Goal: Task Accomplishment & Management: Use online tool/utility

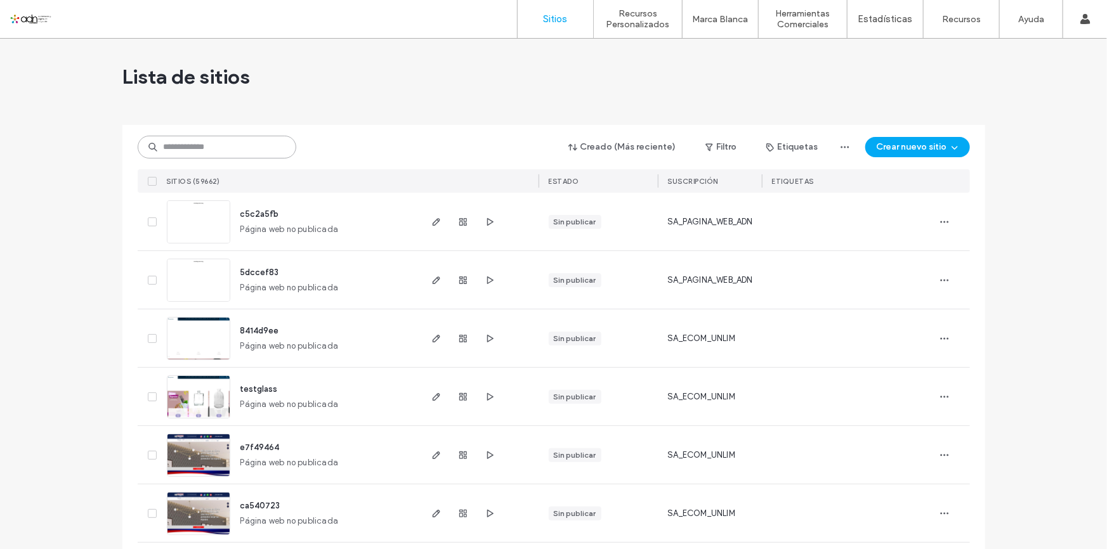
click at [218, 149] on input at bounding box center [217, 147] width 159 height 23
paste input "**********"
type input "**********"
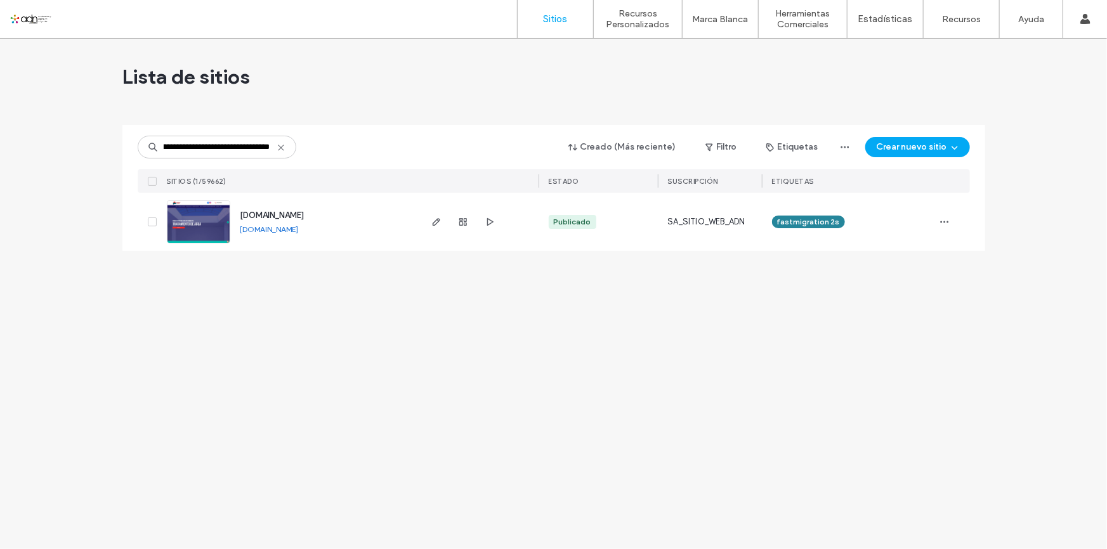
click at [209, 223] on img at bounding box center [198, 244] width 62 height 86
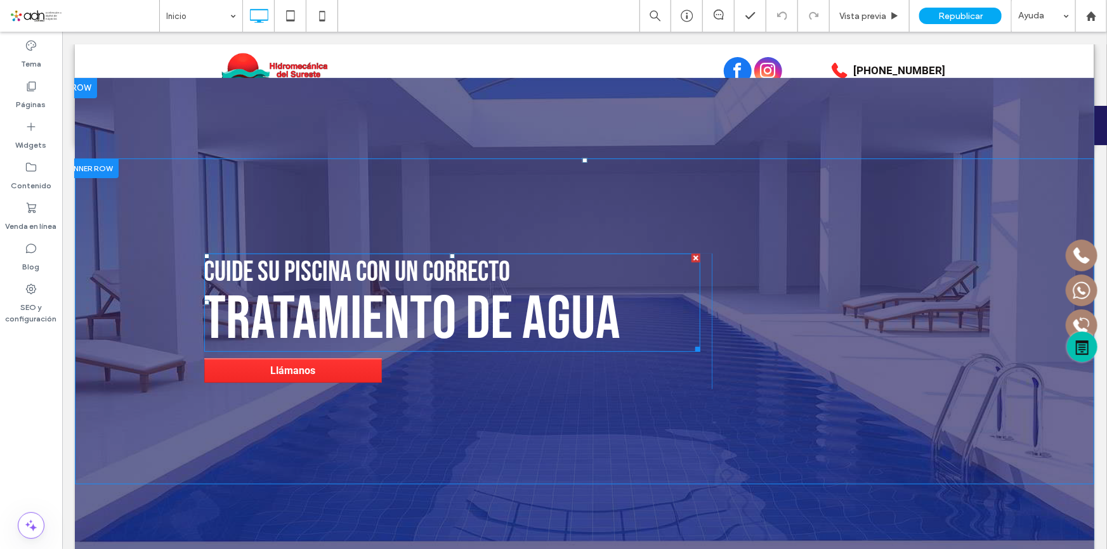
scroll to position [58, 0]
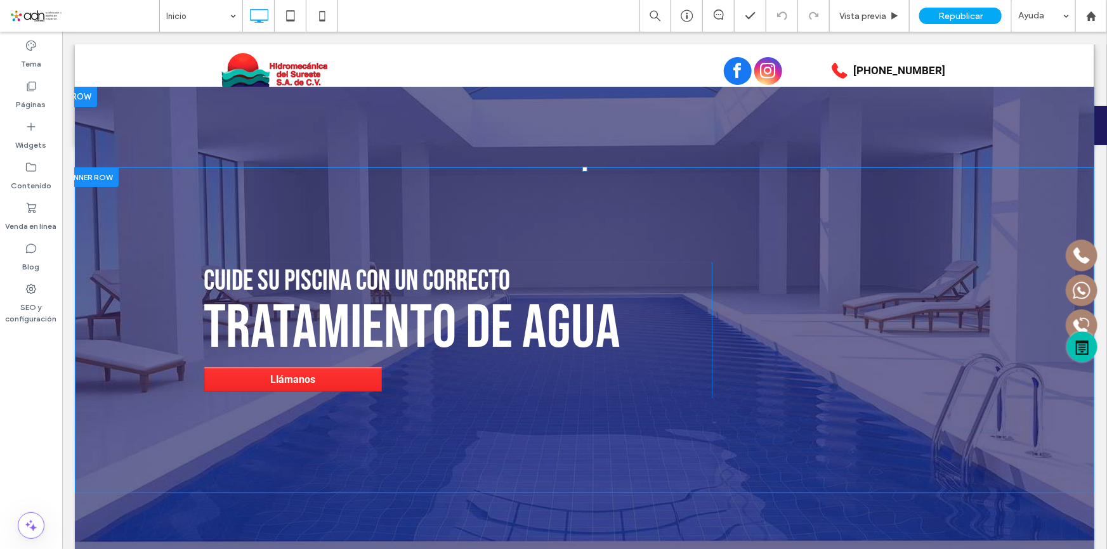
click at [800, 209] on div "Cuide su piscina con un correcto tratamiento de agua Llámanos Click To Paste Cl…" at bounding box center [583, 330] width 1019 height 326
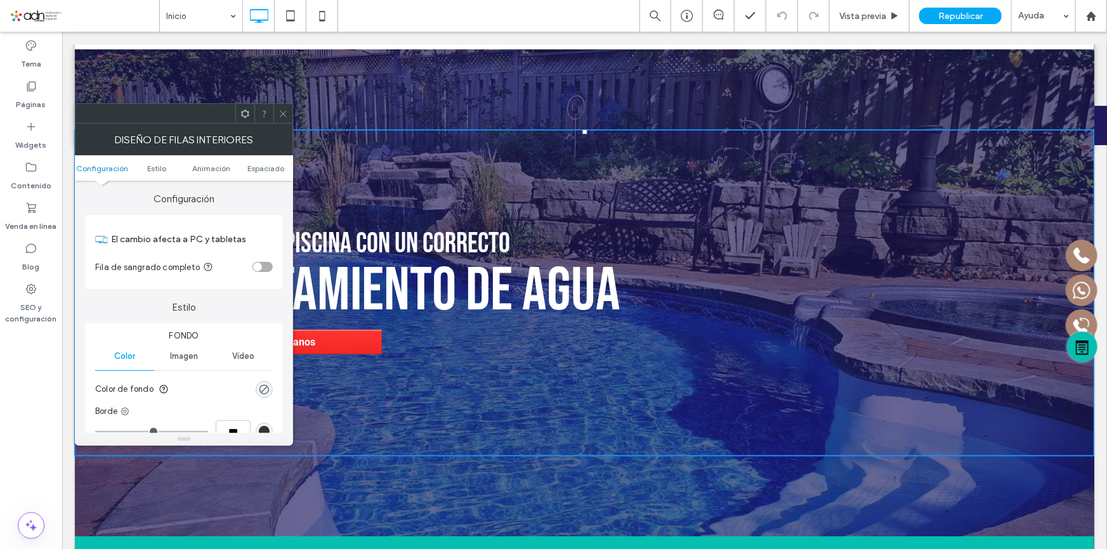
scroll to position [116, 0]
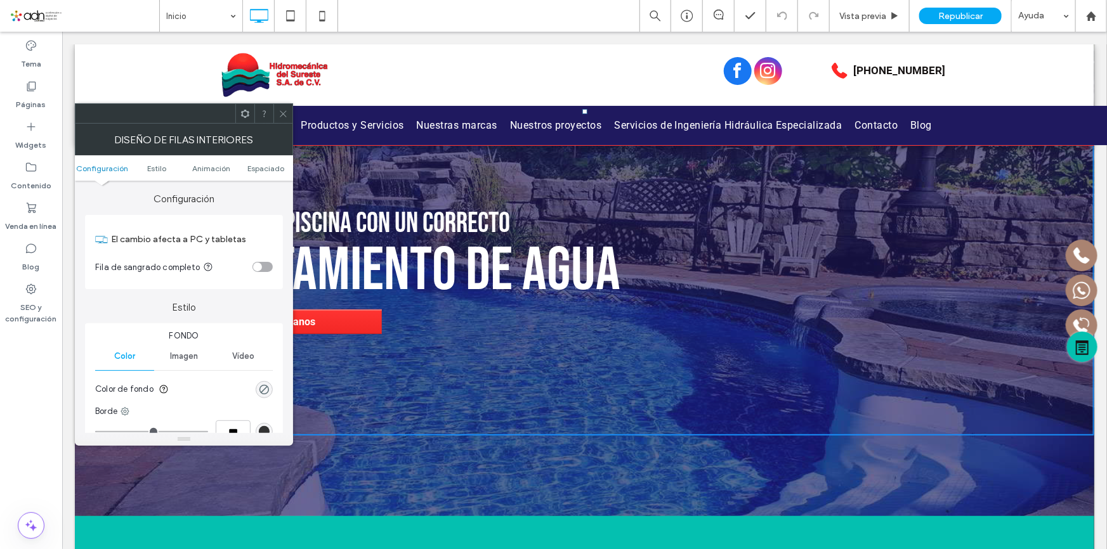
click at [174, 361] on div "Imagen" at bounding box center [183, 356] width 59 height 28
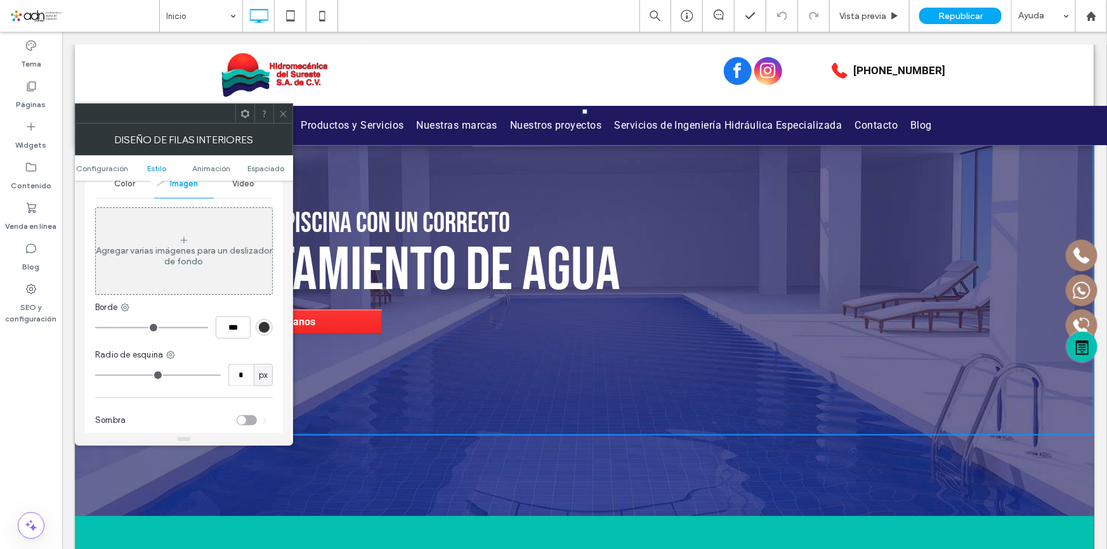
scroll to position [0, 0]
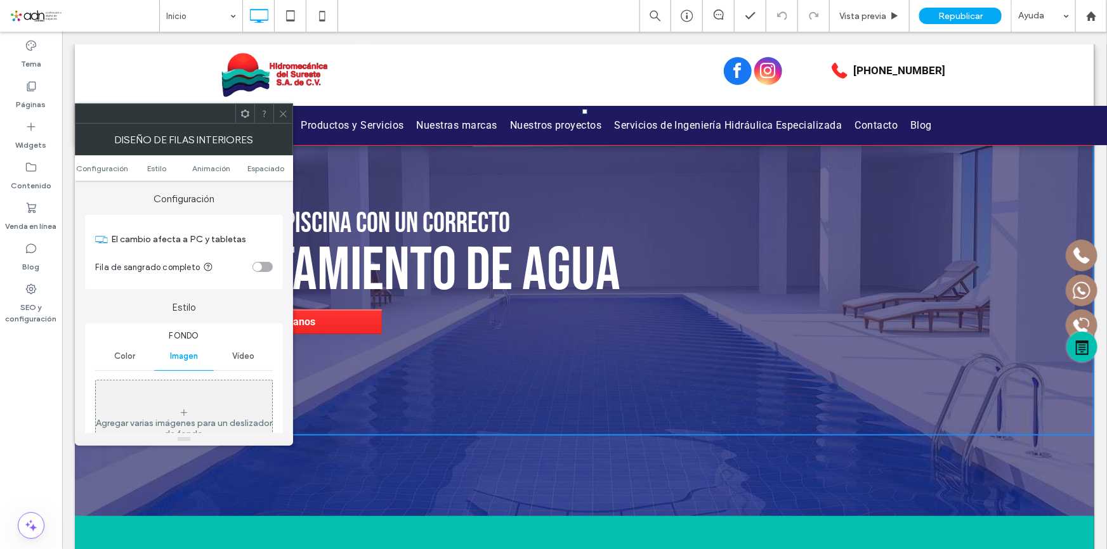
click at [282, 115] on icon at bounding box center [283, 114] width 10 height 10
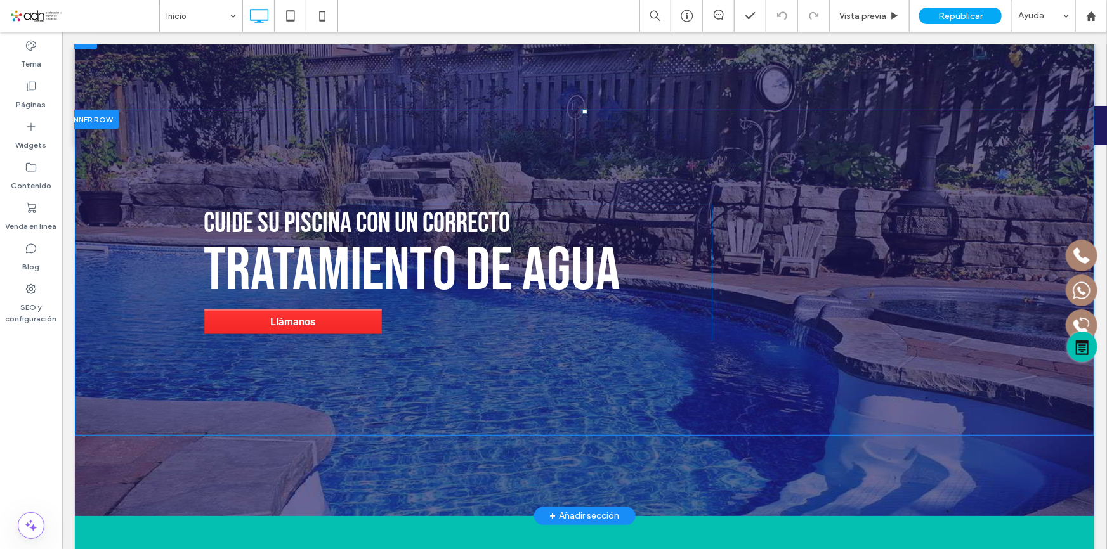
click at [805, 151] on div "Cuide su piscina con un correcto tratamiento de agua Llámanos Click To Paste Cl…" at bounding box center [583, 272] width 1019 height 326
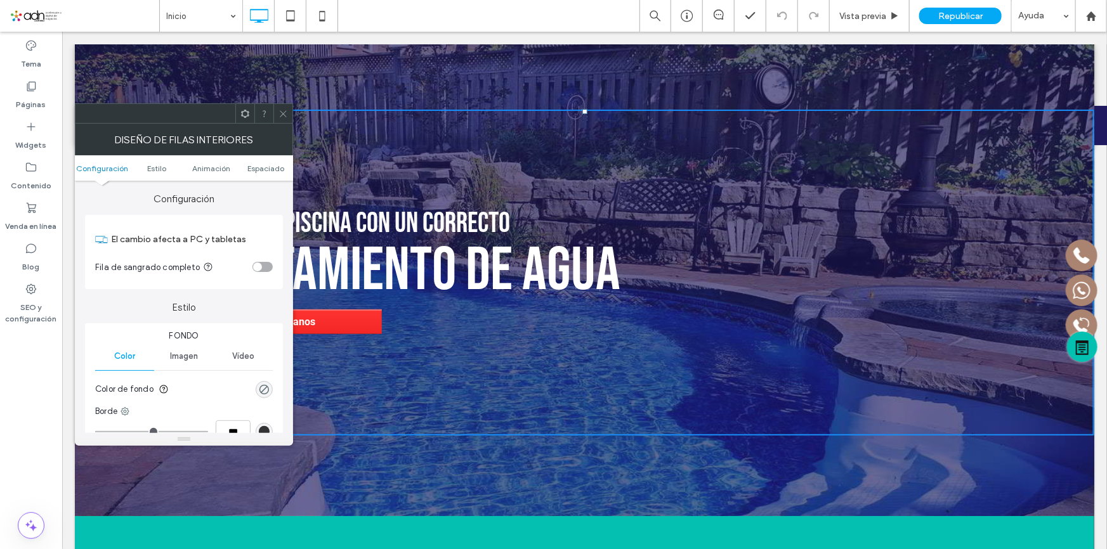
click at [884, 77] on div at bounding box center [583, 272] width 1019 height 487
click at [884, 77] on label "[PHONE_NUMBER]" at bounding box center [899, 70] width 92 height 16
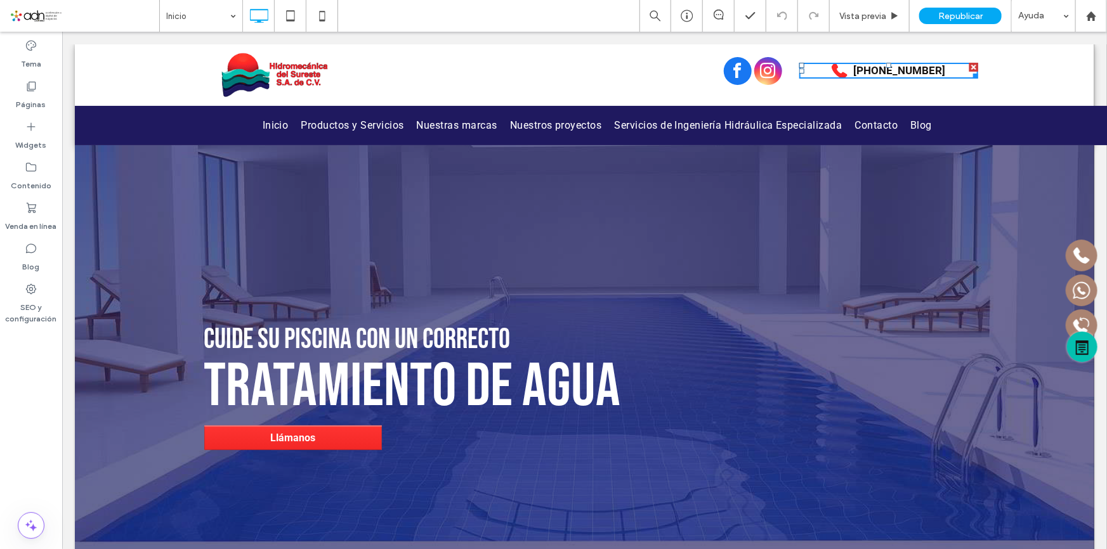
click at [258, 202] on div at bounding box center [583, 388] width 1019 height 487
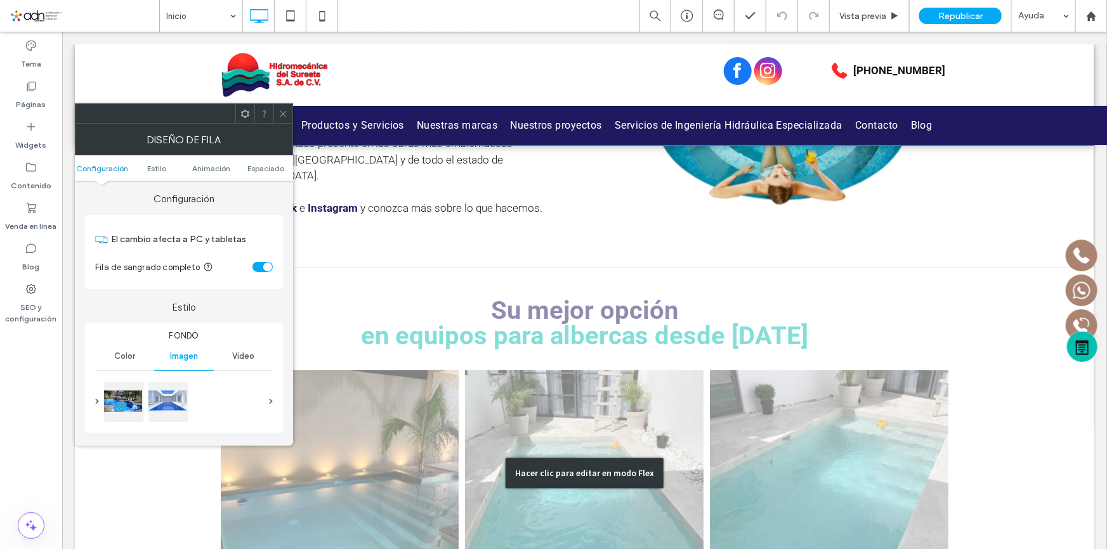
scroll to position [1441, 0]
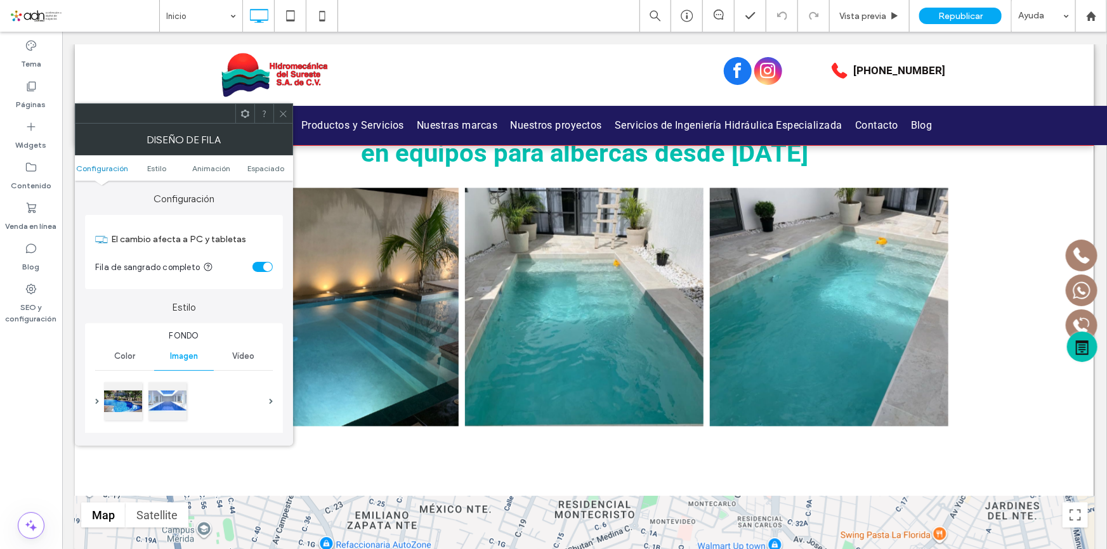
click at [280, 110] on icon at bounding box center [283, 114] width 10 height 10
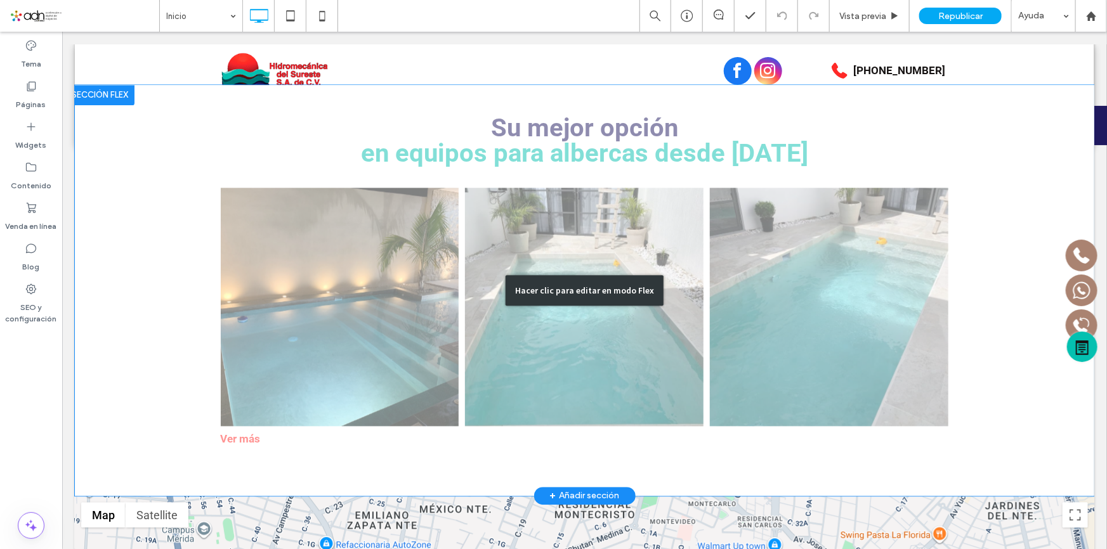
click at [576, 275] on div "Hacer clic para editar en modo Flex" at bounding box center [584, 290] width 158 height 30
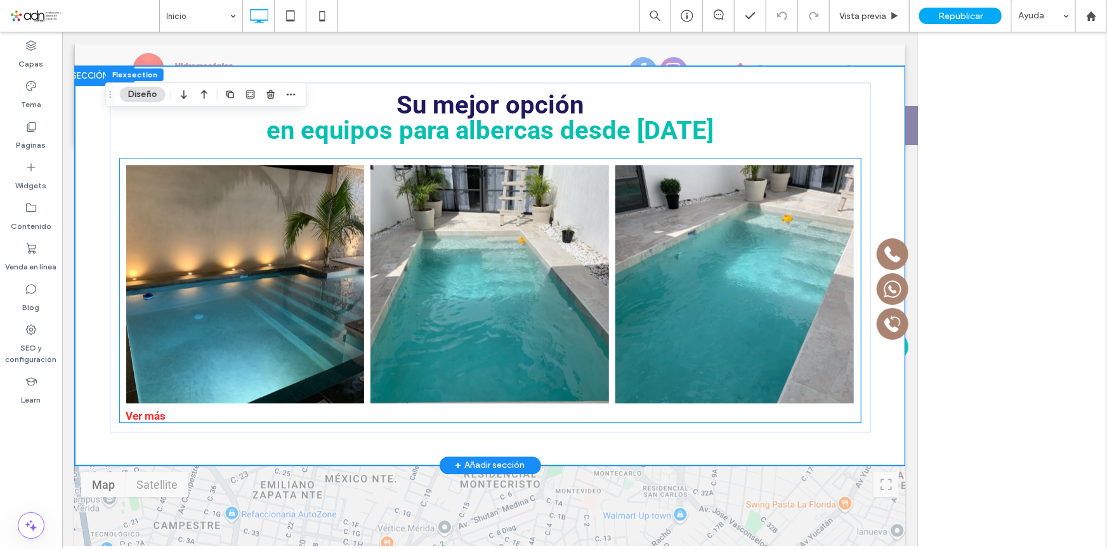
scroll to position [1426, 0]
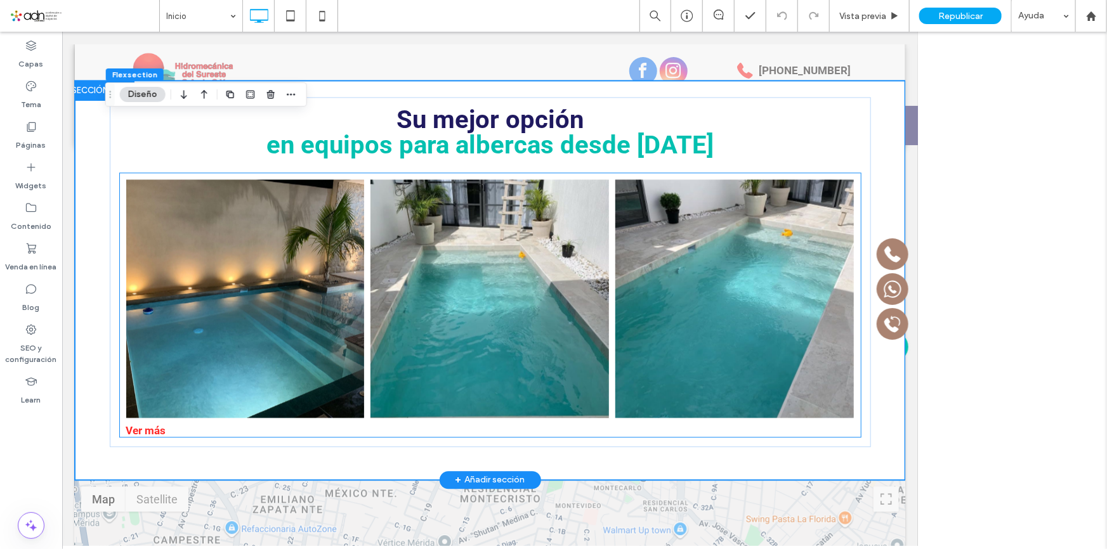
click at [579, 270] on link at bounding box center [489, 298] width 238 height 238
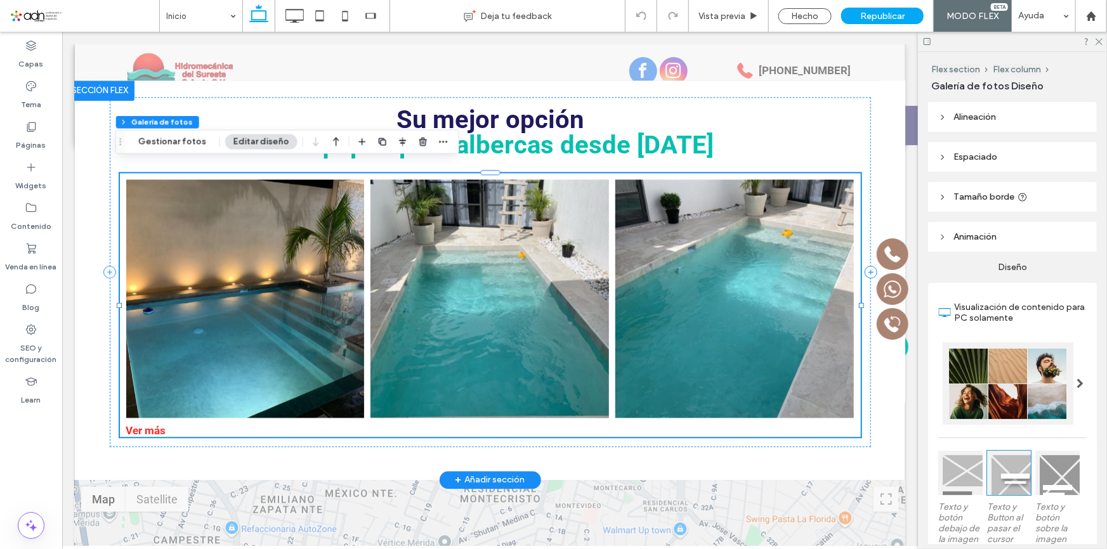
click at [499, 270] on link at bounding box center [489, 298] width 238 height 238
click at [485, 236] on link at bounding box center [489, 298] width 238 height 238
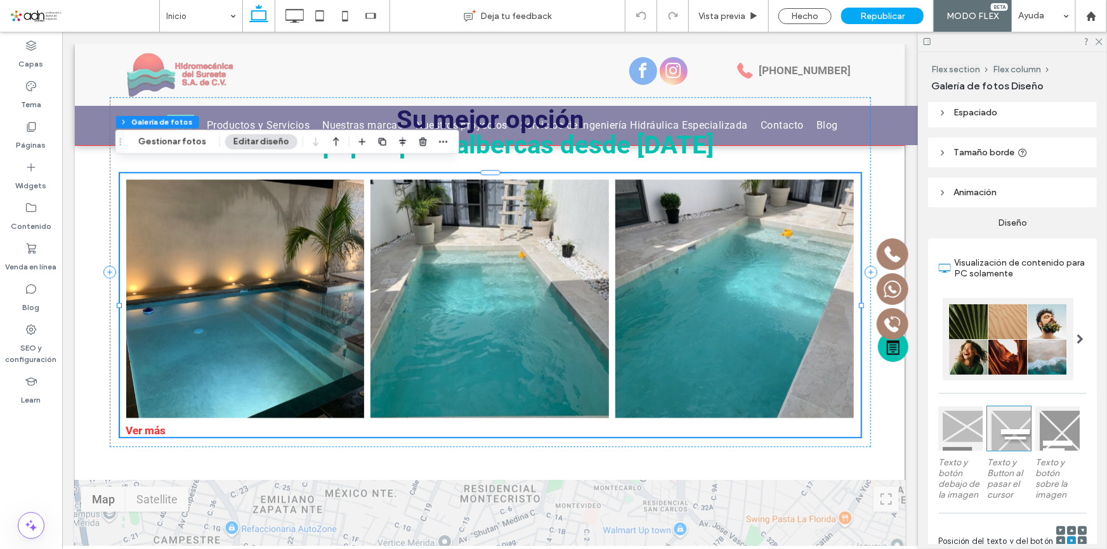
scroll to position [115, 0]
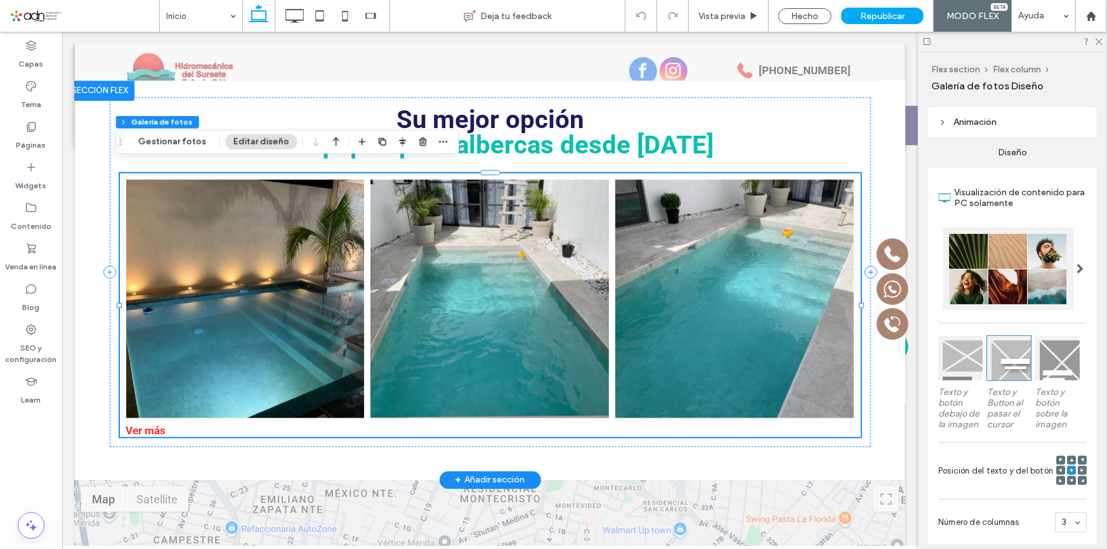
click at [443, 287] on link at bounding box center [489, 298] width 238 height 238
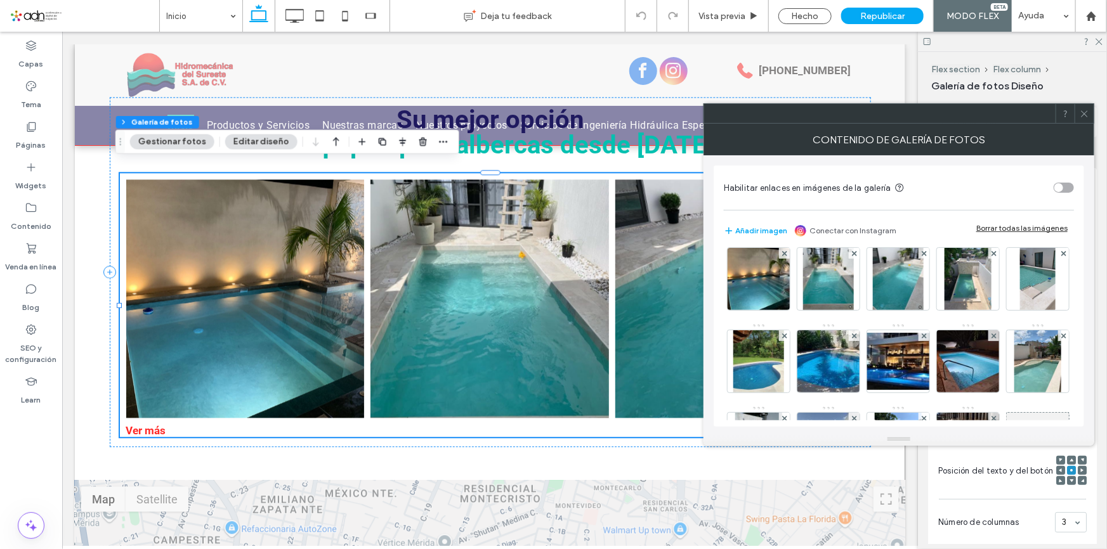
scroll to position [0, 0]
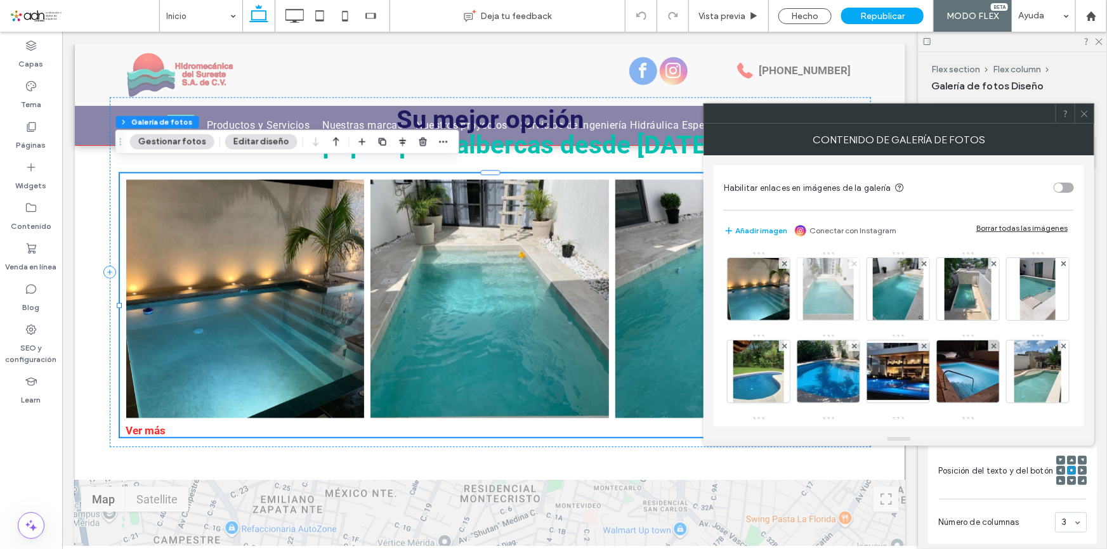
click at [852, 263] on icon at bounding box center [854, 263] width 5 height 5
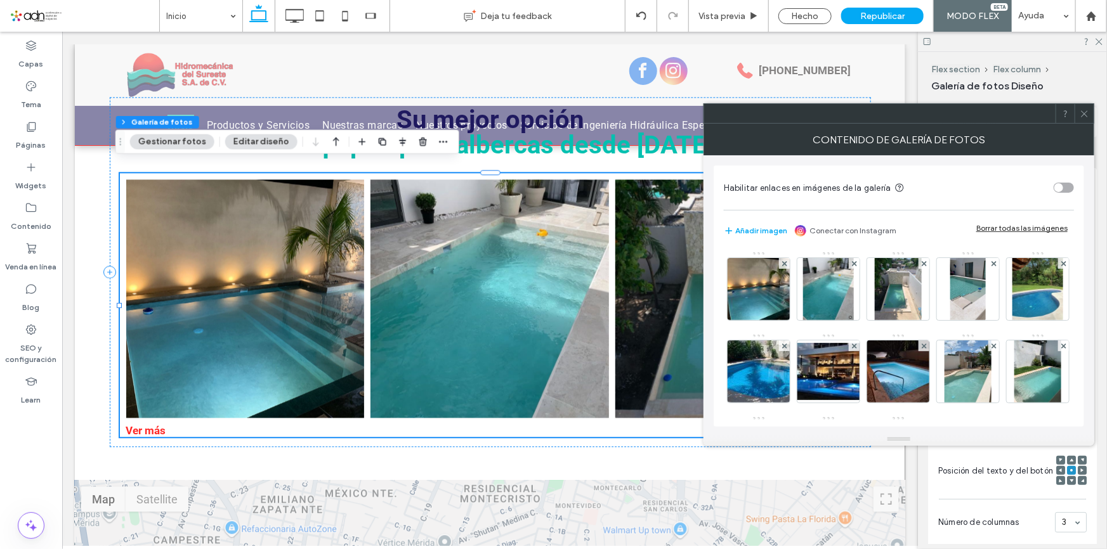
click at [1084, 120] on span at bounding box center [1084, 113] width 10 height 19
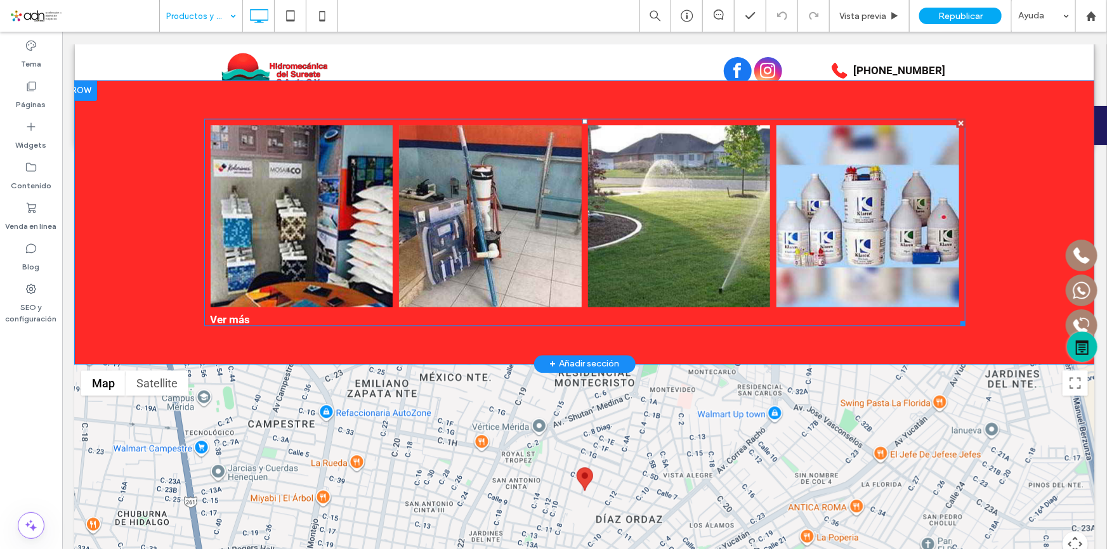
click at [226, 325] on div "Ver más" at bounding box center [584, 319] width 761 height 13
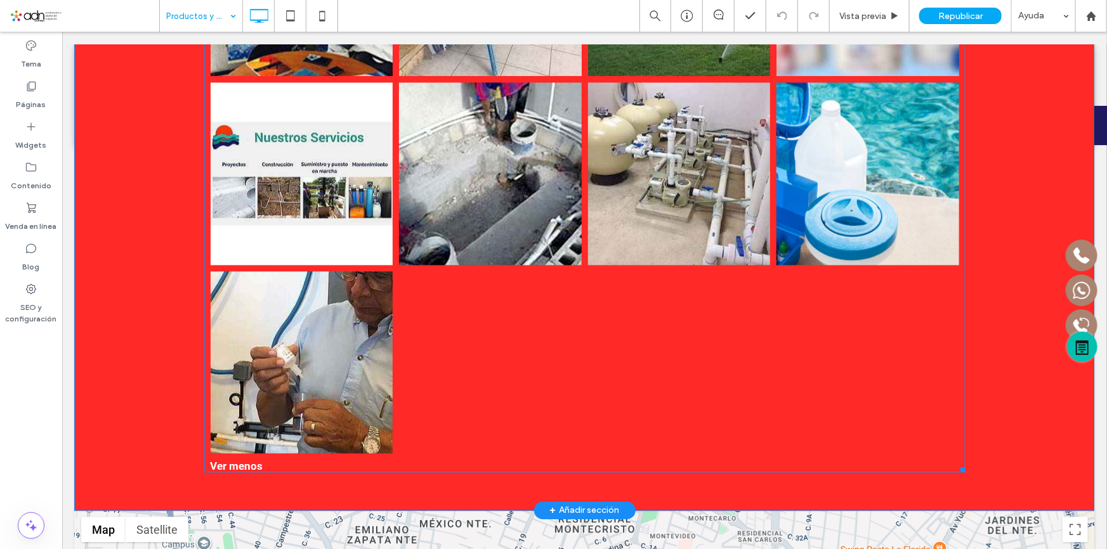
click at [526, 183] on link at bounding box center [489, 173] width 183 height 183
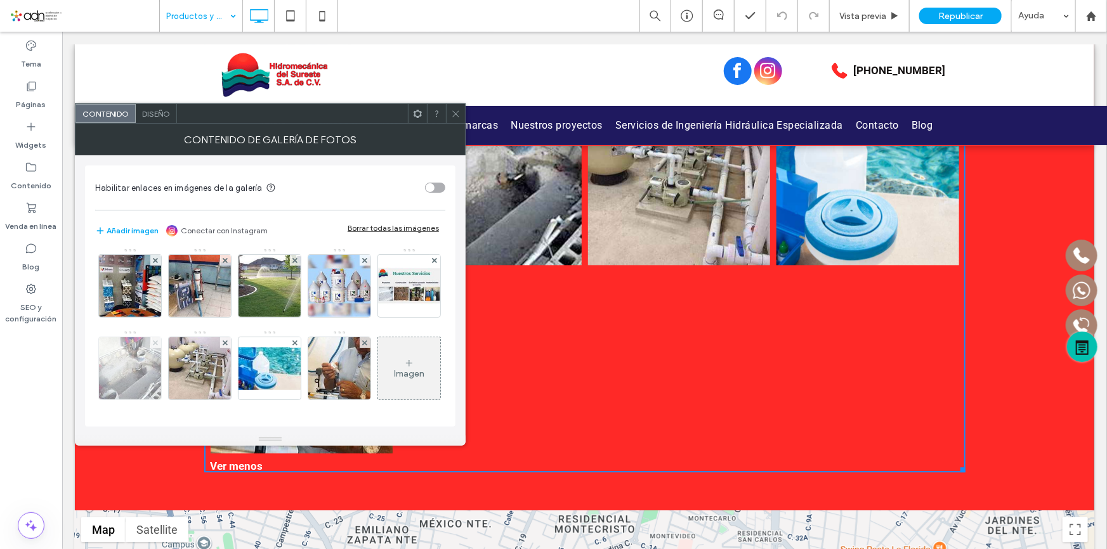
click at [158, 341] on icon at bounding box center [155, 343] width 5 height 5
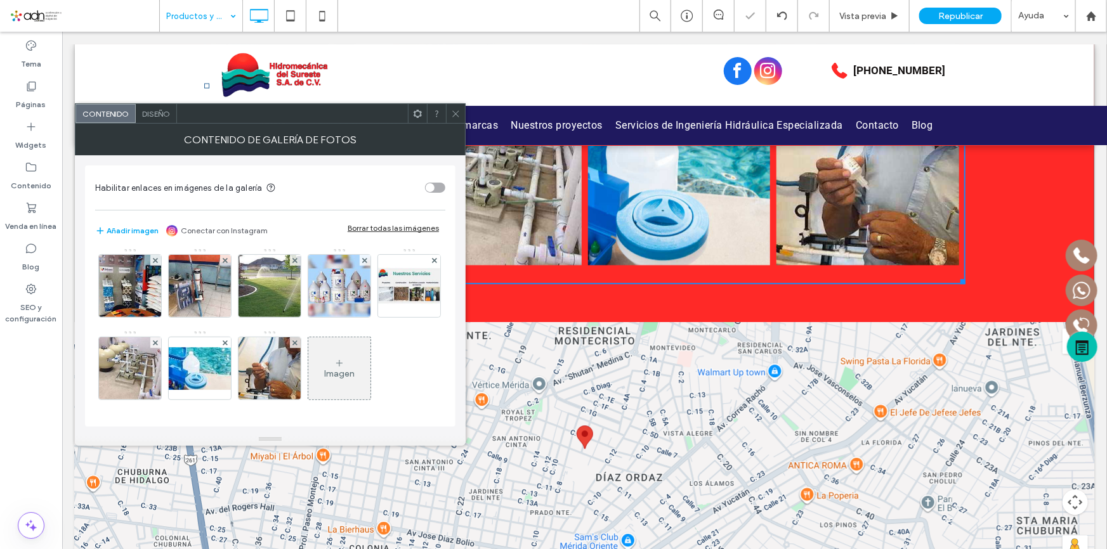
scroll to position [1426, 0]
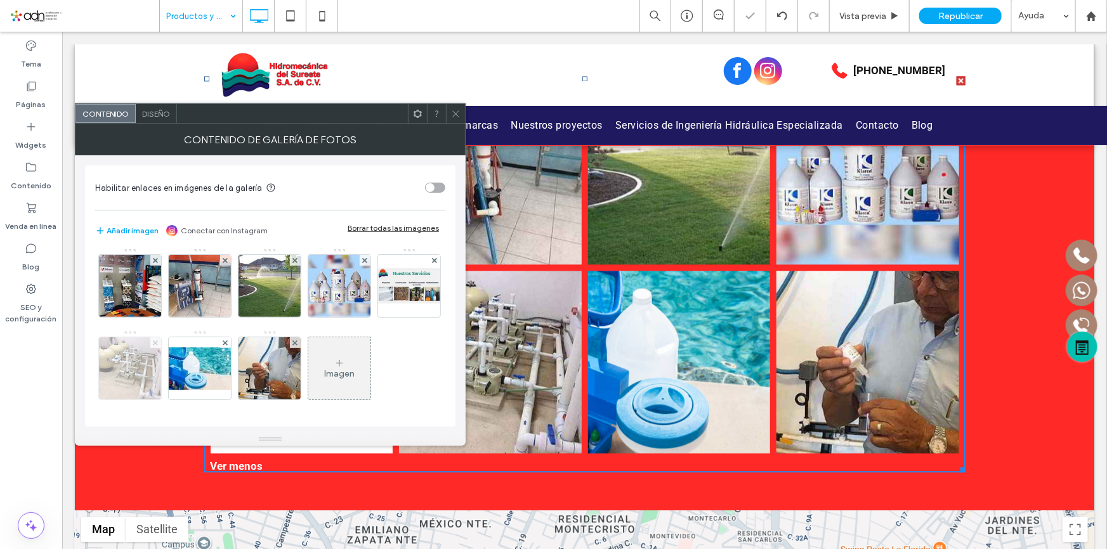
click at [158, 340] on use at bounding box center [155, 342] width 5 height 5
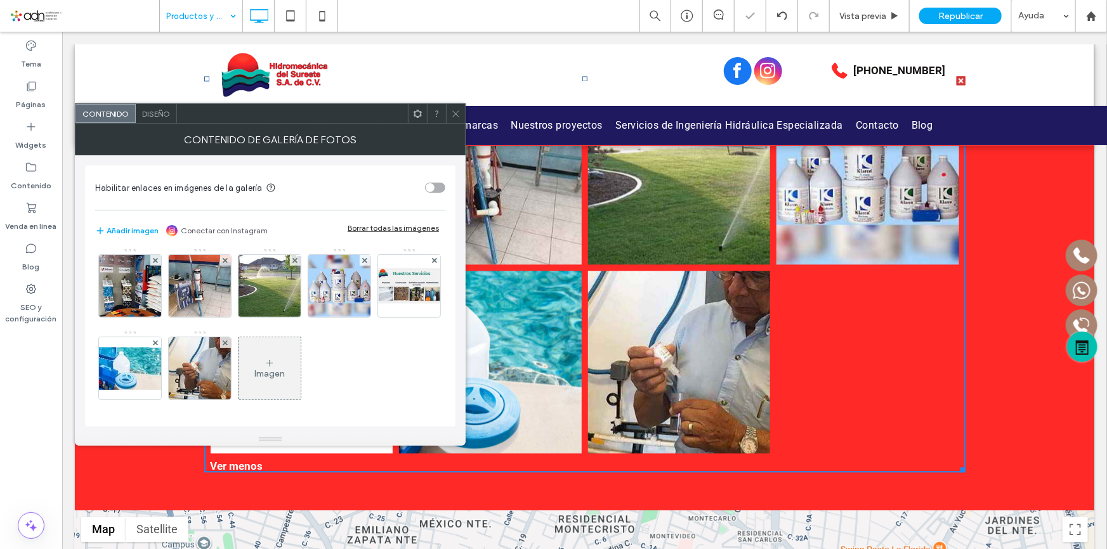
scroll to position [3, 0]
click at [223, 262] on use at bounding box center [225, 260] width 5 height 5
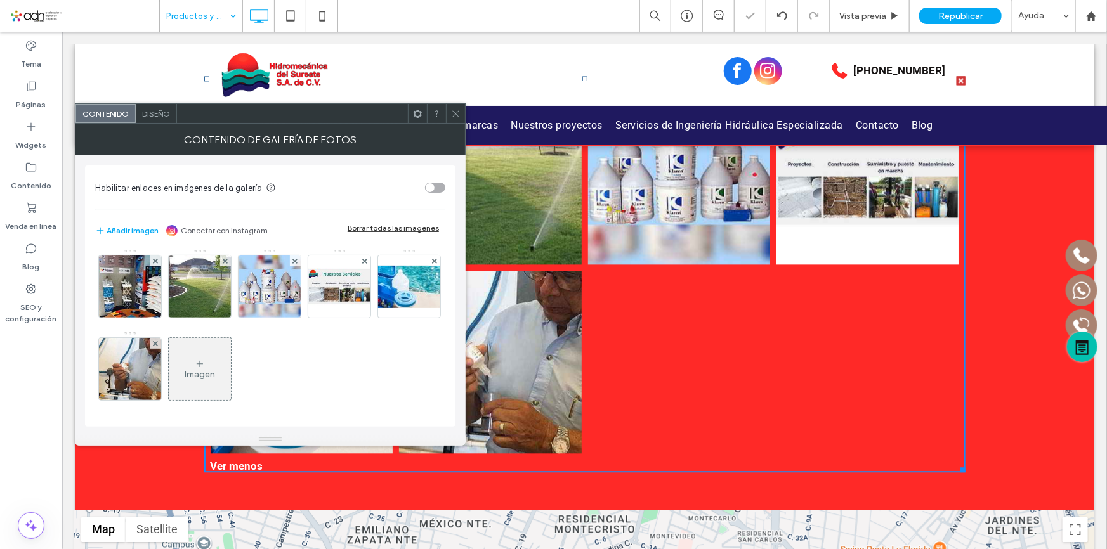
click at [223, 262] on use at bounding box center [225, 260] width 5 height 5
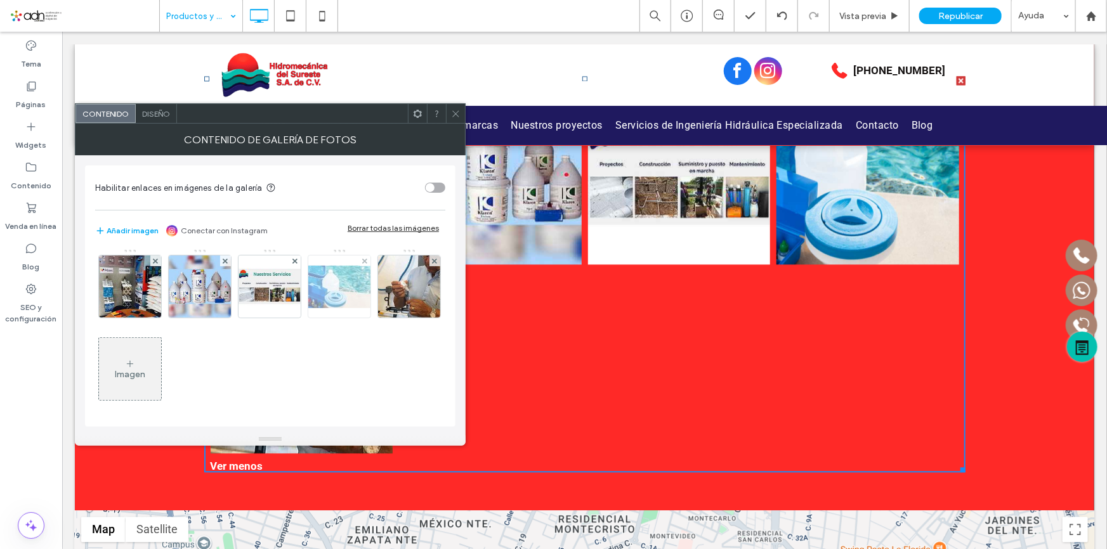
click at [344, 285] on img at bounding box center [339, 287] width 101 height 42
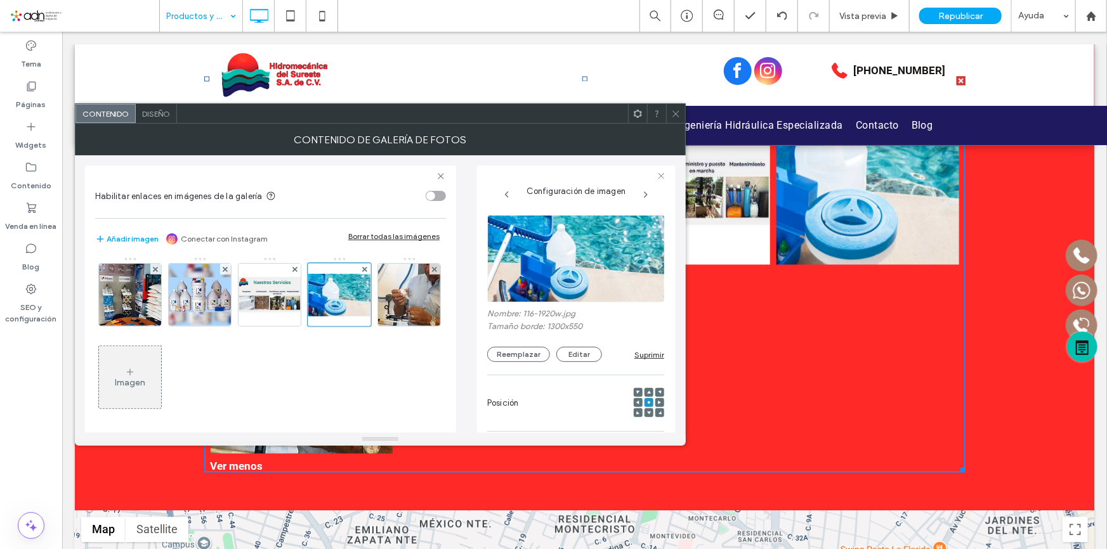
click at [161, 365] on div "Imagen" at bounding box center [130, 377] width 62 height 60
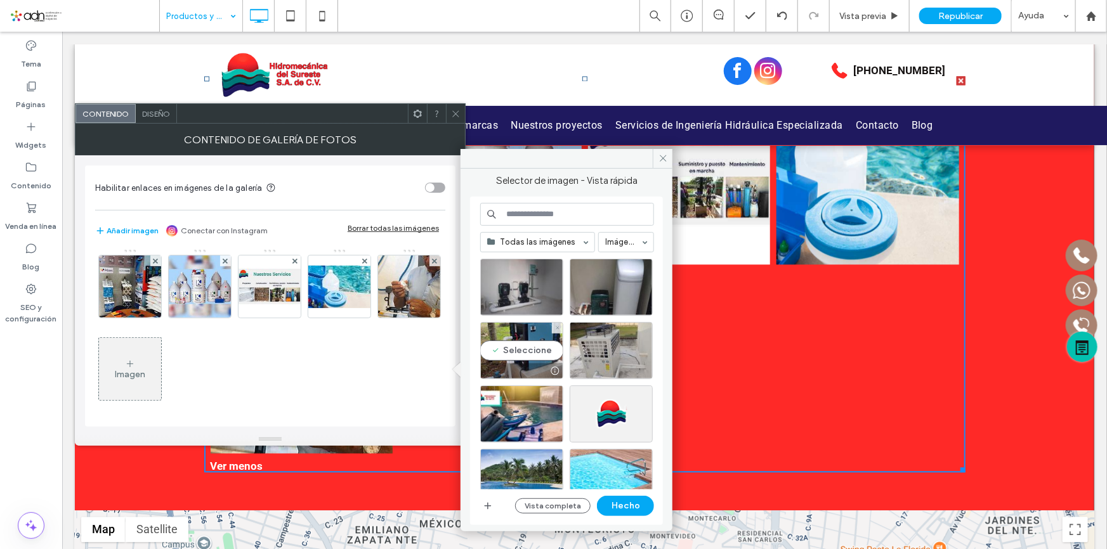
scroll to position [606, 0]
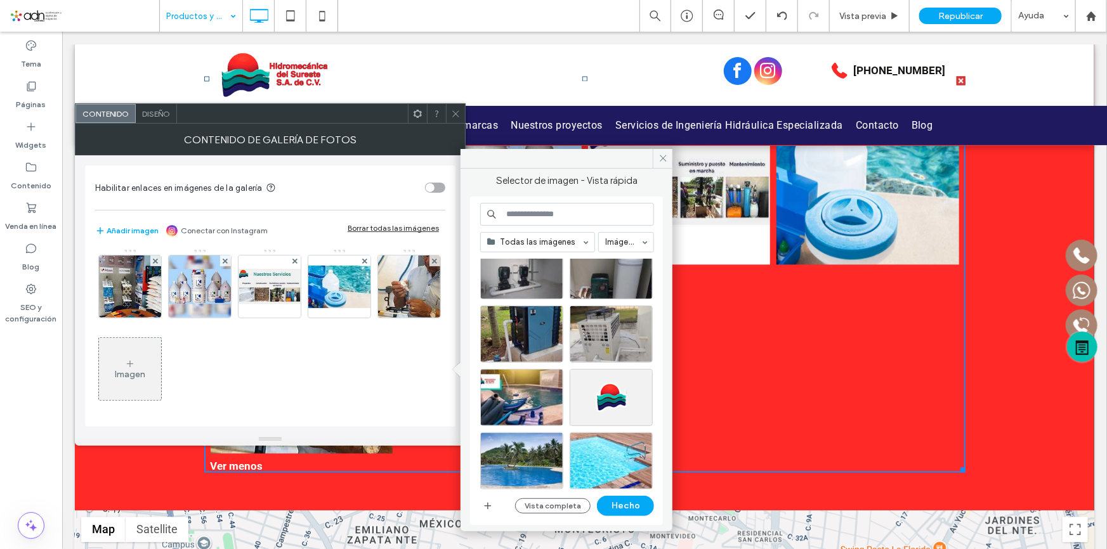
click at [453, 117] on icon at bounding box center [456, 114] width 10 height 10
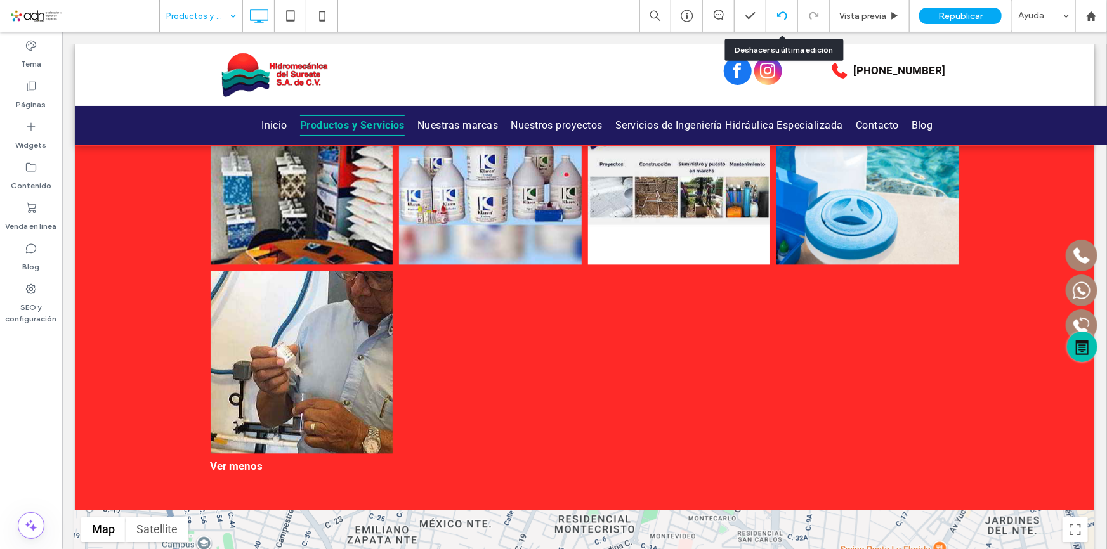
click at [783, 14] on icon at bounding box center [782, 16] width 10 height 10
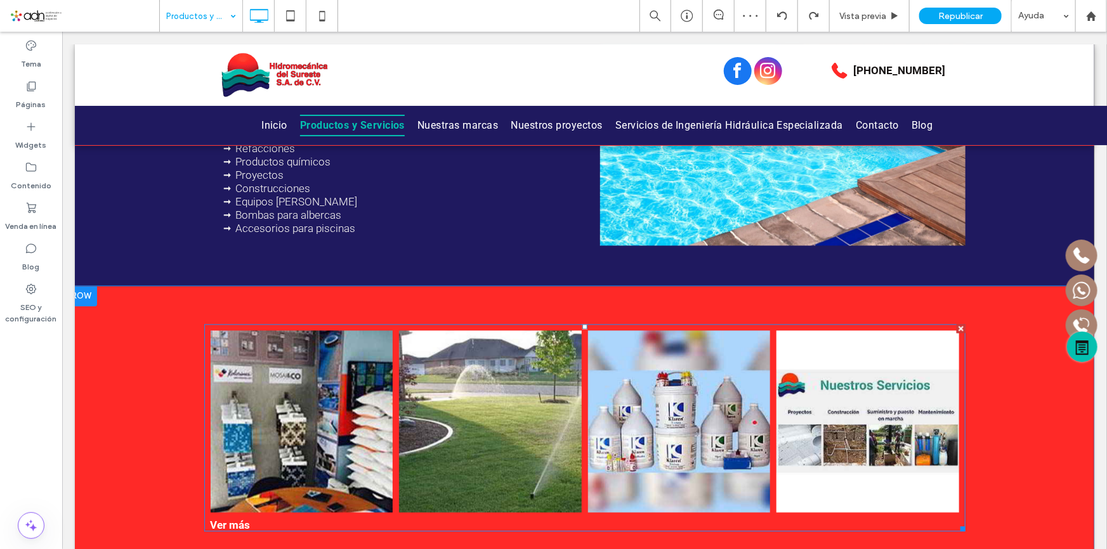
scroll to position [0, 0]
click at [462, 414] on link at bounding box center [489, 421] width 183 height 183
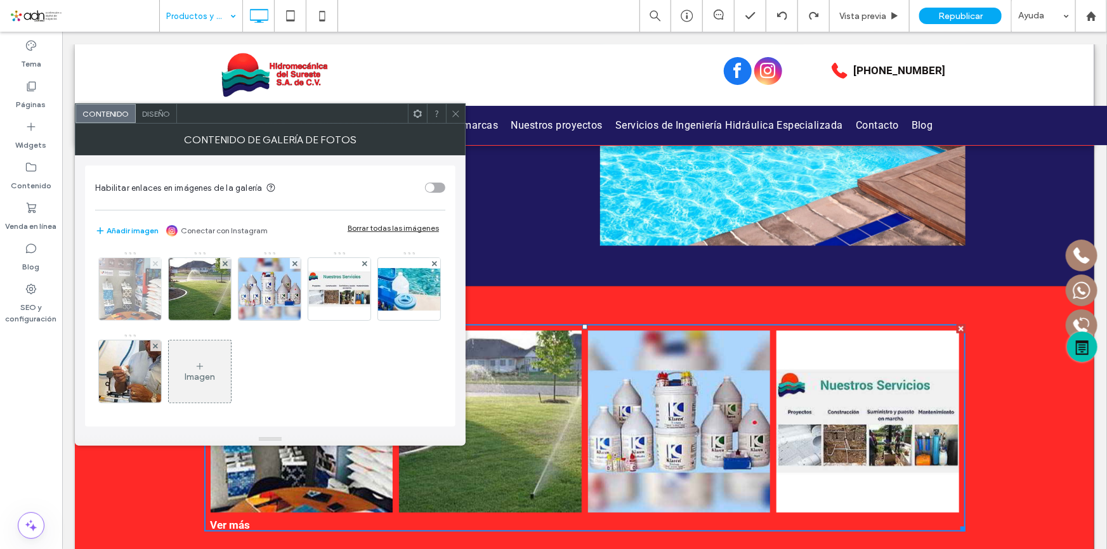
click at [154, 261] on use at bounding box center [155, 263] width 5 height 5
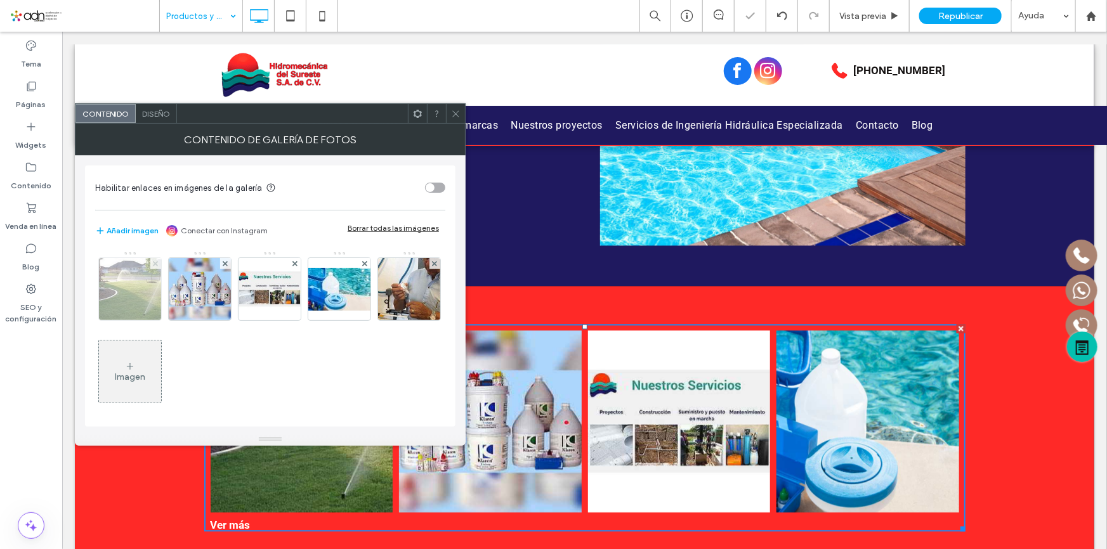
click at [157, 263] on icon at bounding box center [155, 263] width 5 height 5
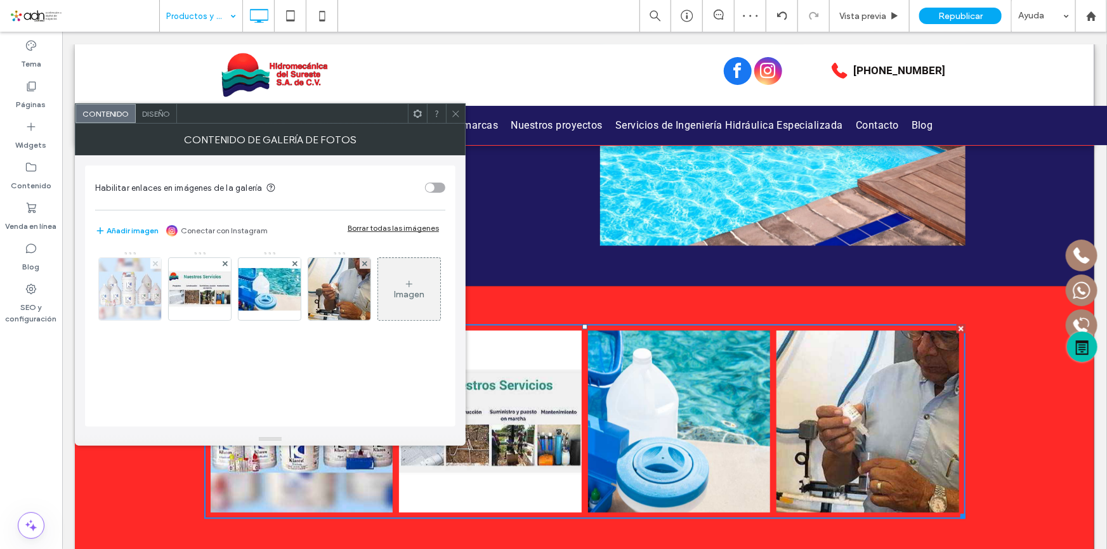
click at [154, 263] on icon at bounding box center [155, 263] width 5 height 5
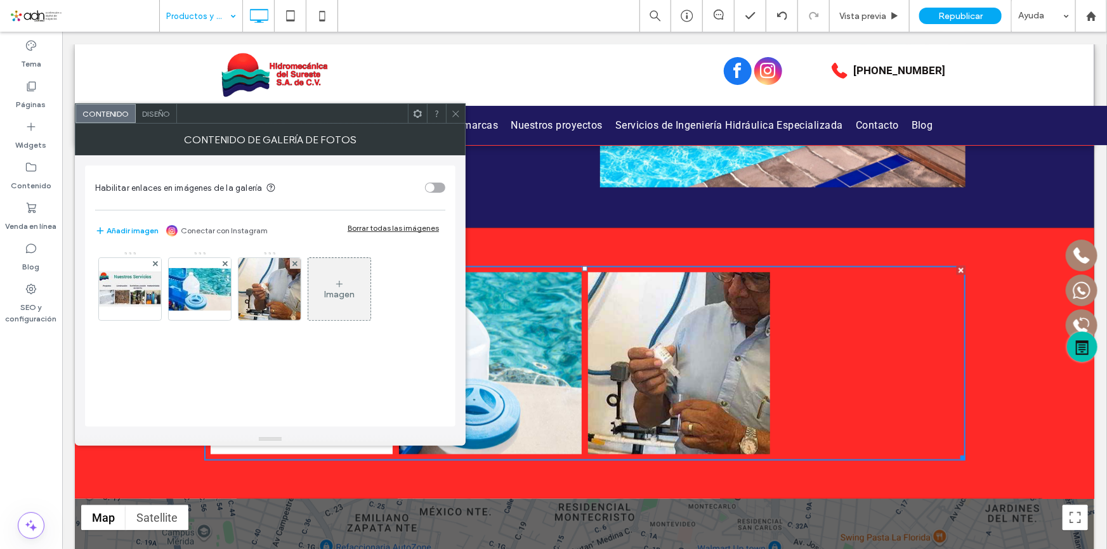
scroll to position [1235, 0]
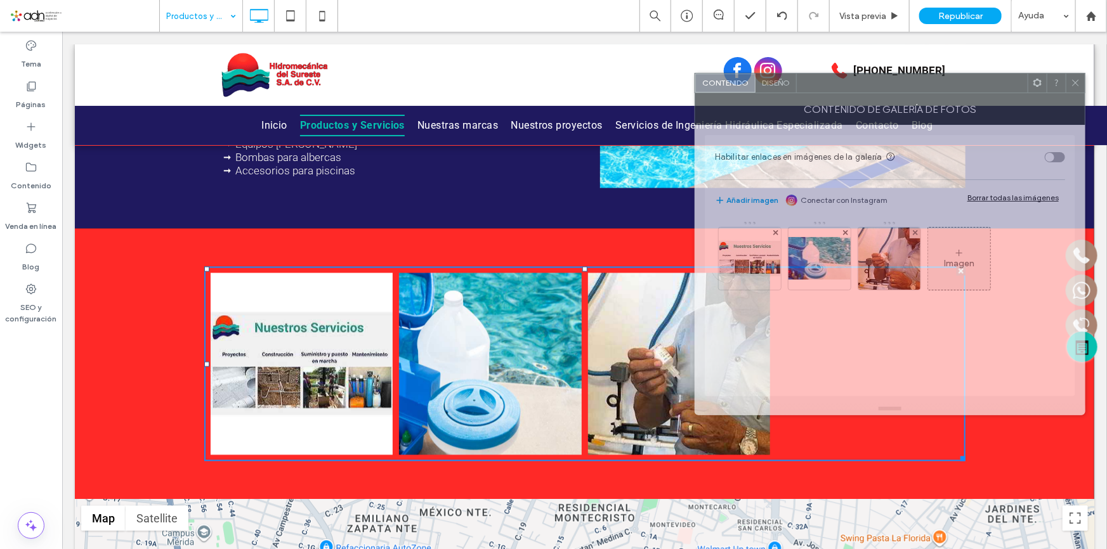
drag, startPoint x: 349, startPoint y: 119, endPoint x: 968, endPoint y: 88, distance: 620.3
click at [968, 88] on div at bounding box center [911, 83] width 231 height 19
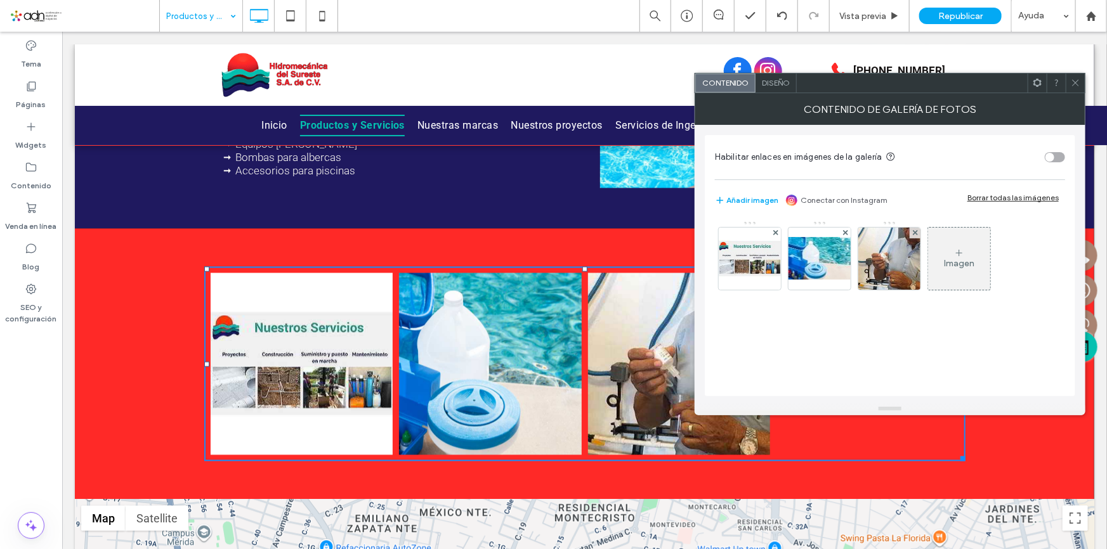
click at [973, 261] on div "Imagen" at bounding box center [959, 263] width 30 height 11
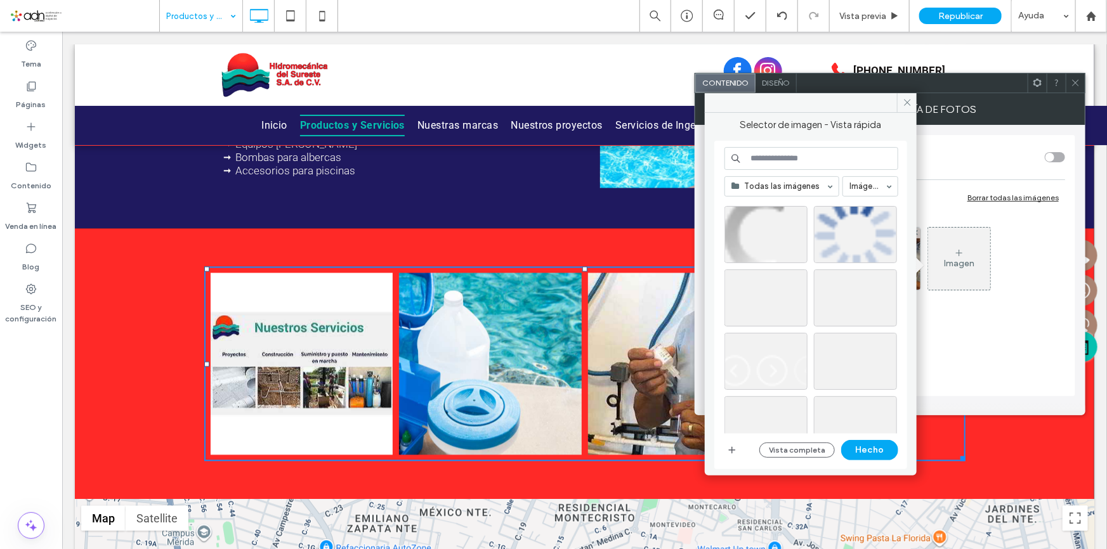
scroll to position [864, 0]
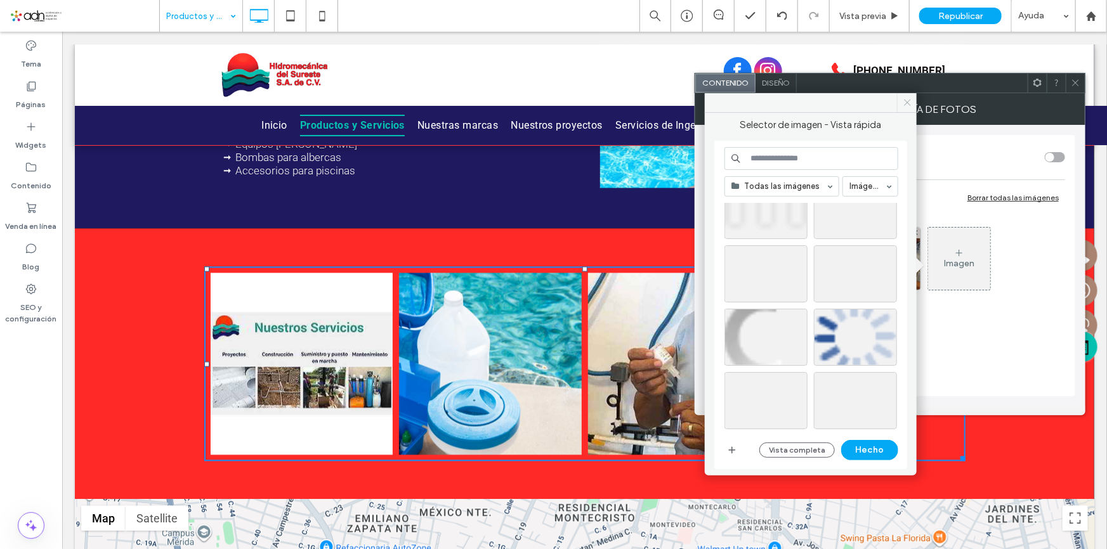
click at [901, 108] on span at bounding box center [907, 102] width 20 height 19
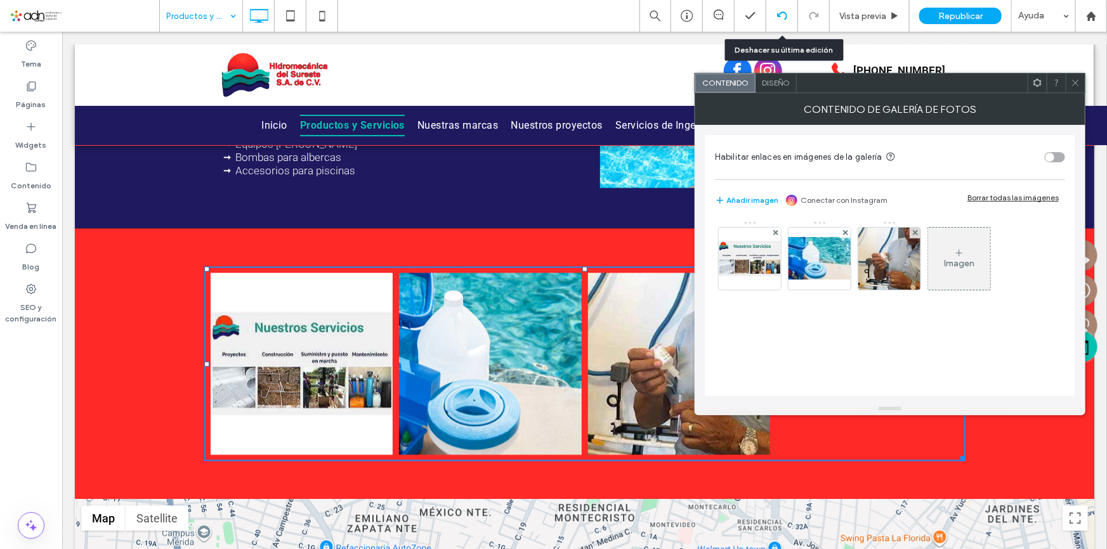
click at [785, 12] on icon at bounding box center [782, 16] width 10 height 10
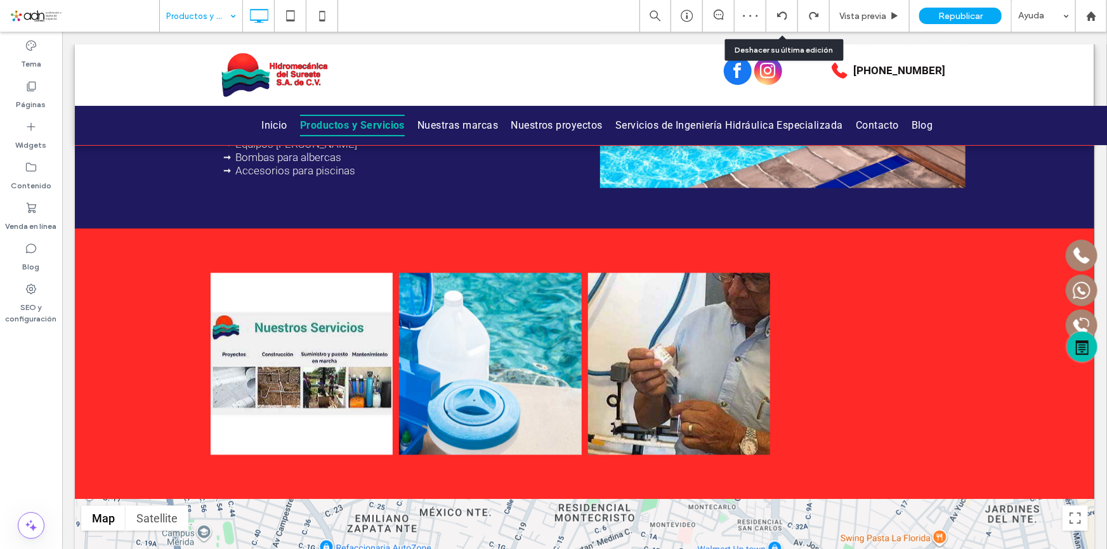
click at [781, 16] on icon at bounding box center [782, 16] width 10 height 10
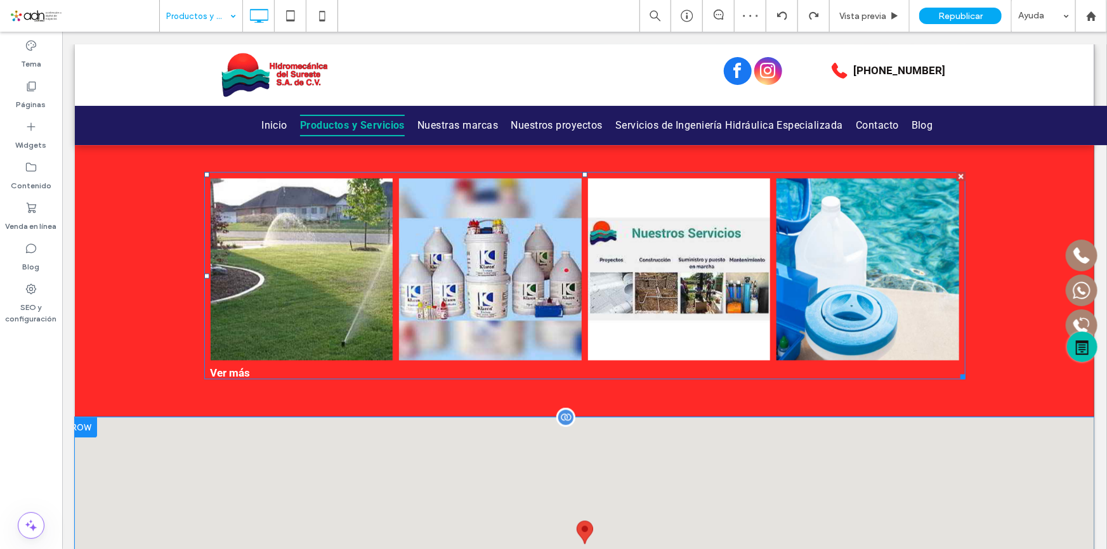
scroll to position [1325, 0]
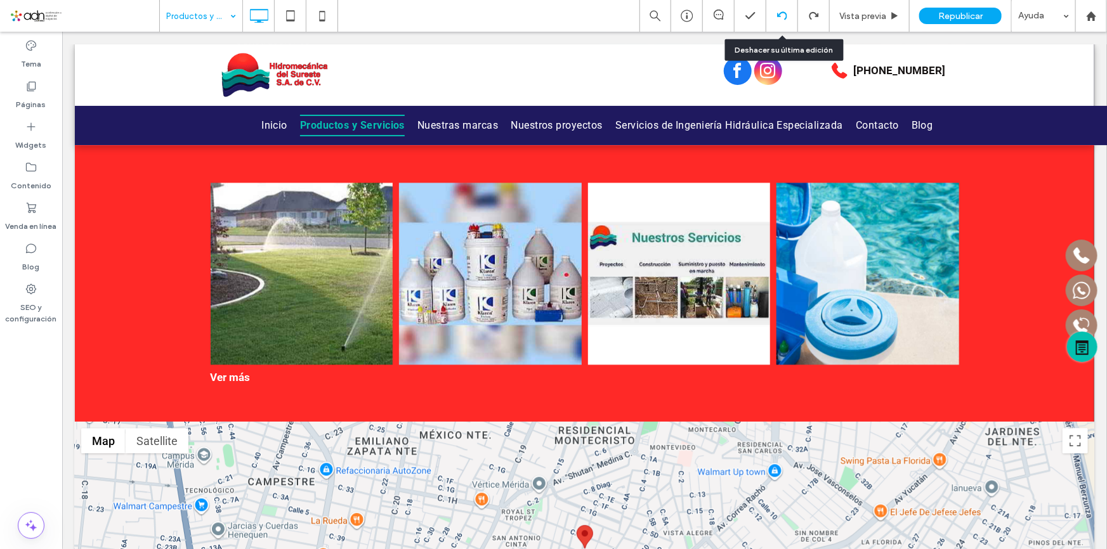
click at [786, 19] on icon at bounding box center [782, 16] width 10 height 10
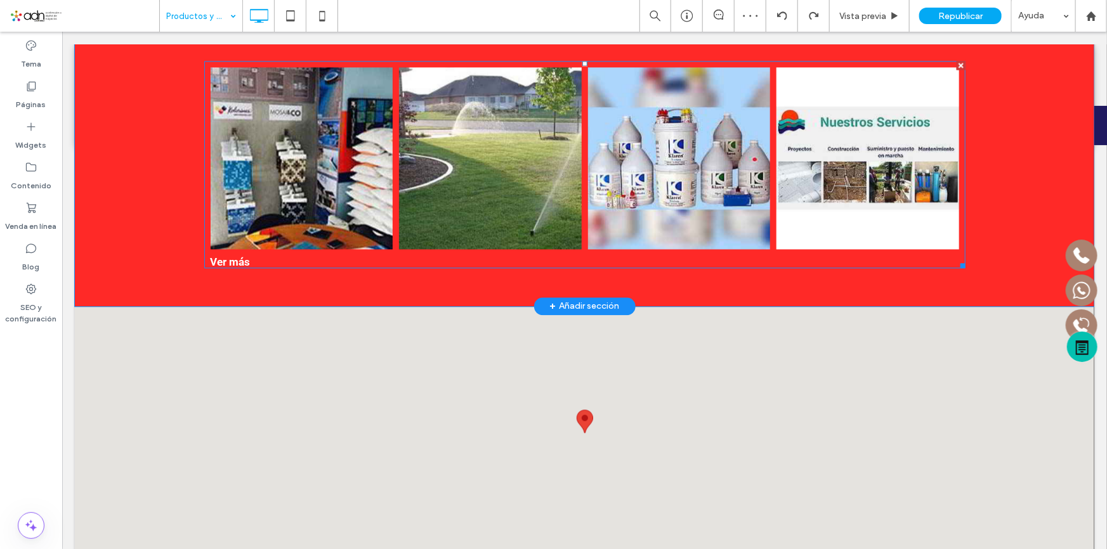
scroll to position [0, 0]
click at [522, 196] on link at bounding box center [489, 158] width 183 height 183
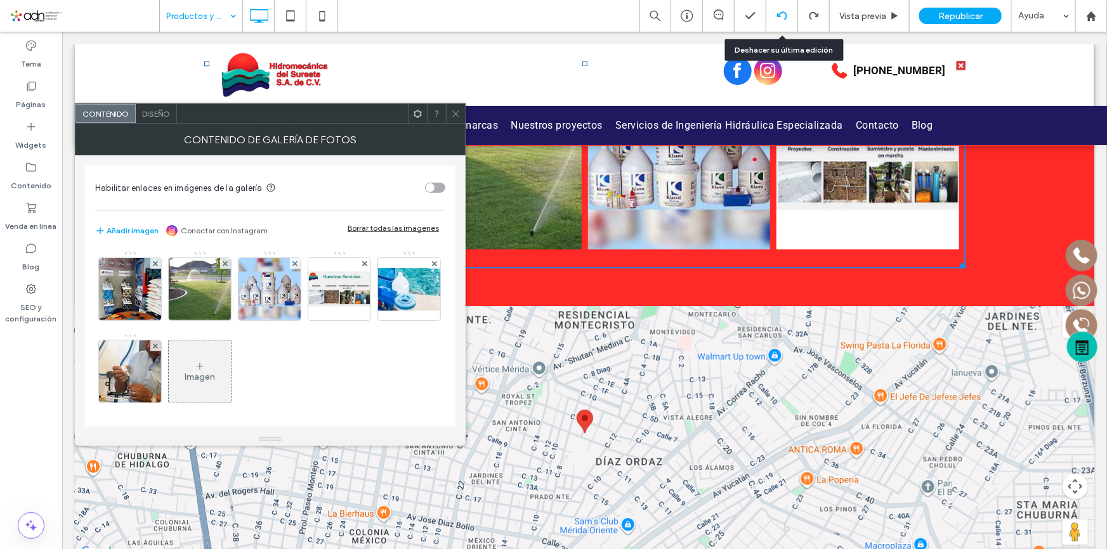
click at [780, 11] on icon at bounding box center [782, 16] width 10 height 10
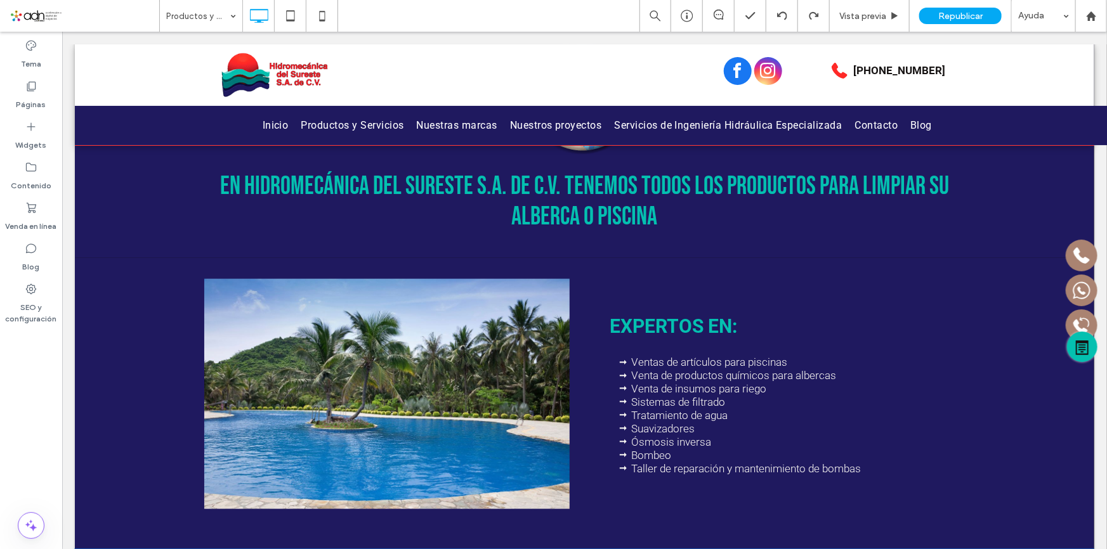
scroll to position [288, 0]
